Goal: Check status: Check status

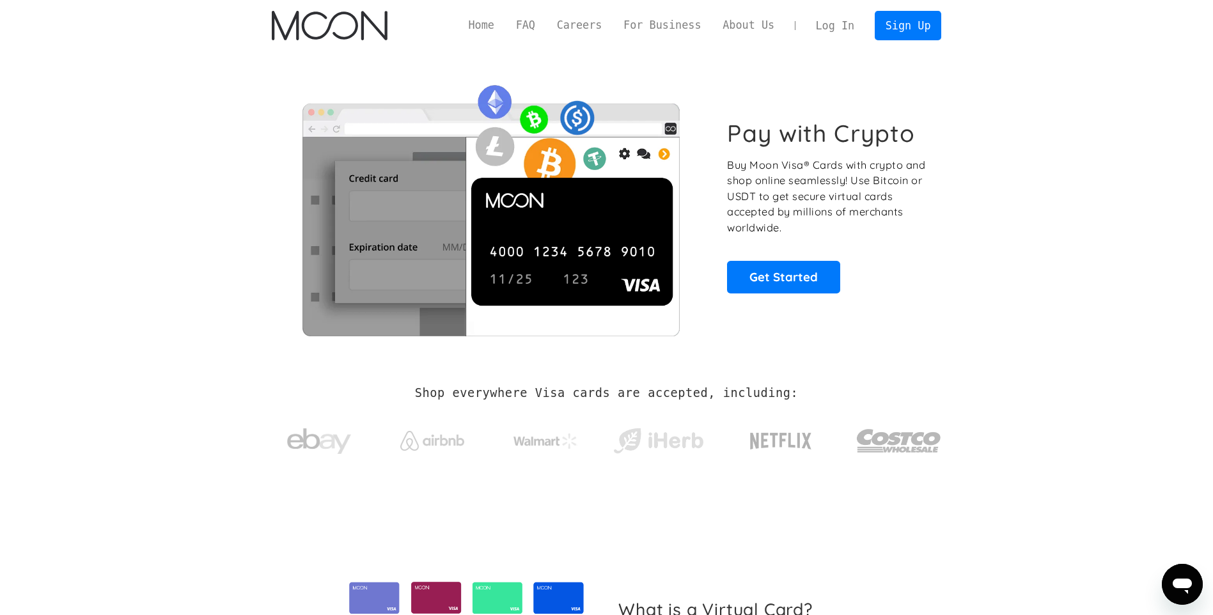
click at [832, 30] on link "Log In" at bounding box center [835, 26] width 60 height 28
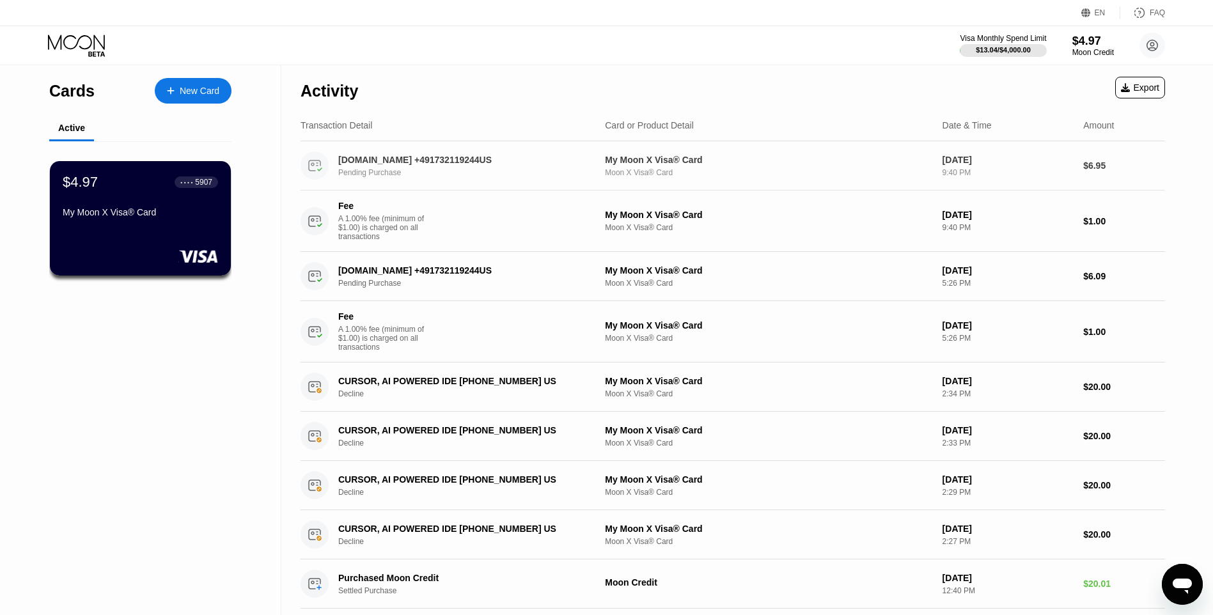
click at [443, 171] on div "Pending Purchase" at bounding box center [470, 172] width 265 height 9
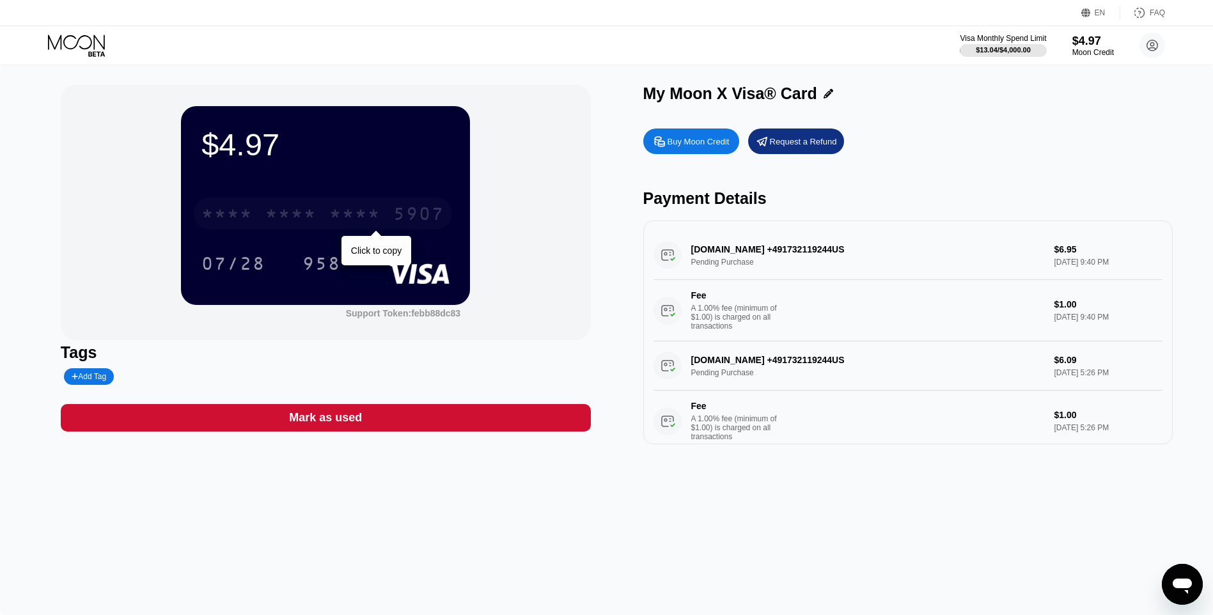
click at [396, 214] on div "5907" at bounding box center [418, 215] width 51 height 20
